Goal: Task Accomplishment & Management: Manage account settings

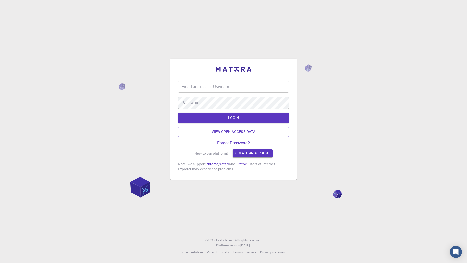
click at [224, 88] on input "Email address or Username" at bounding box center [233, 87] width 111 height 12
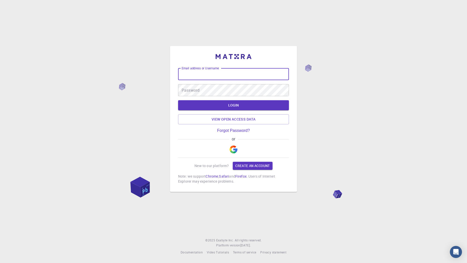
click at [236, 150] on img "button" at bounding box center [233, 150] width 8 height 8
drag, startPoint x: 241, startPoint y: 149, endPoint x: 235, endPoint y: 154, distance: 7.2
click at [240, 150] on div "or" at bounding box center [233, 147] width 111 height 21
click at [234, 154] on button "button" at bounding box center [233, 150] width 12 height 16
click at [235, 54] on div "Email address or Username Email address or Username Password Password LOGIN Vie…" at bounding box center [233, 119] width 127 height 146
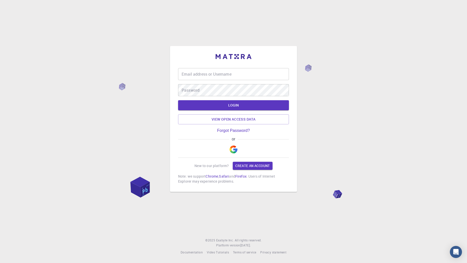
click at [238, 56] on img at bounding box center [233, 56] width 36 height 5
